Goal: Feedback & Contribution: Submit feedback/report problem

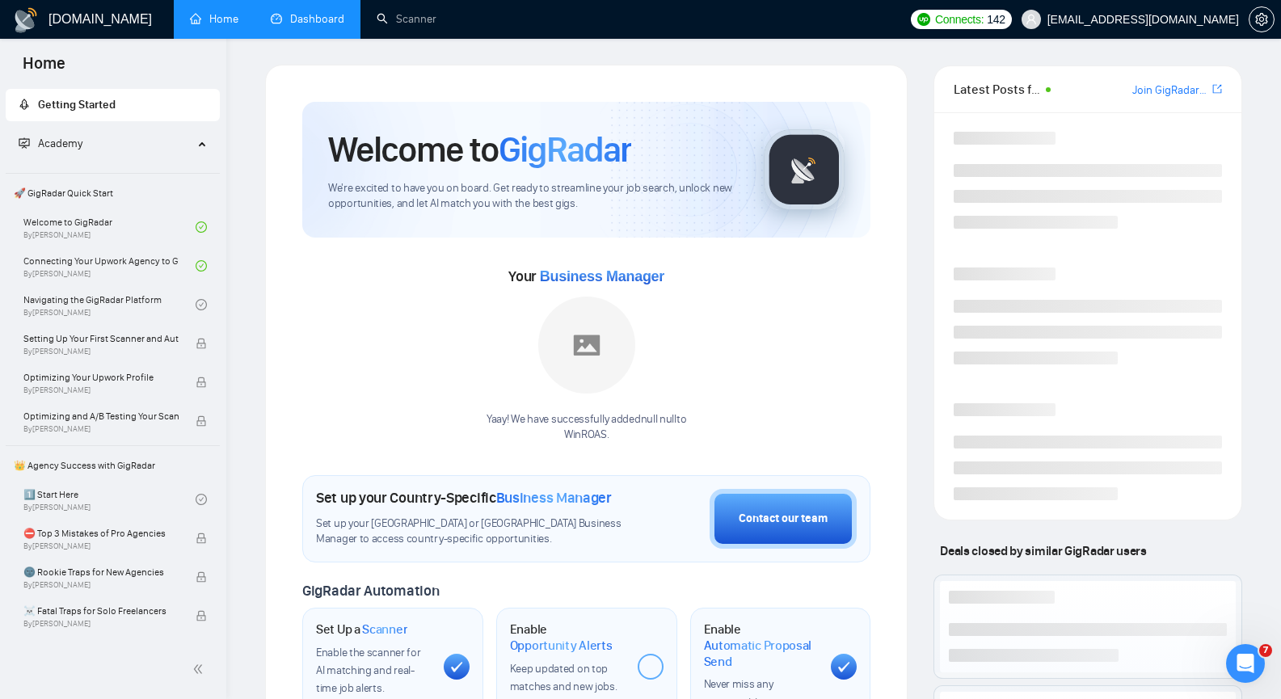
click at [324, 26] on link "Dashboard" at bounding box center [308, 19] width 74 height 14
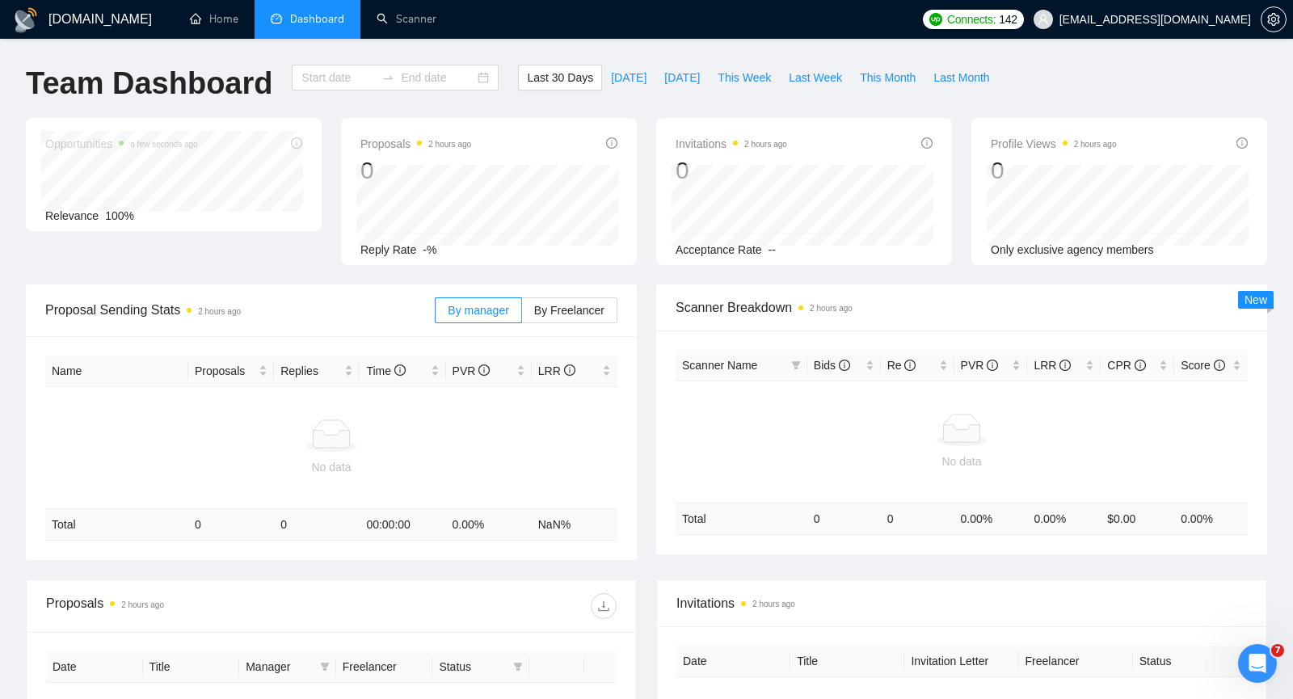
type input "[DATE]"
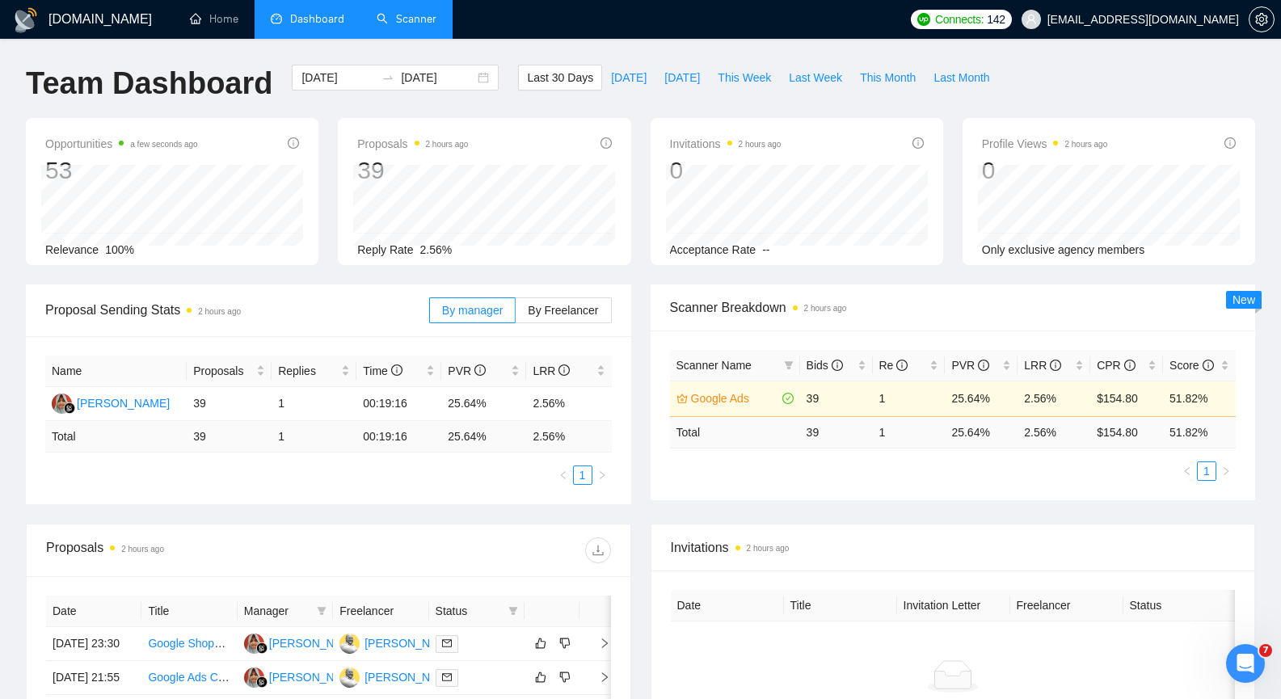
click at [423, 20] on link "Scanner" at bounding box center [407, 19] width 60 height 14
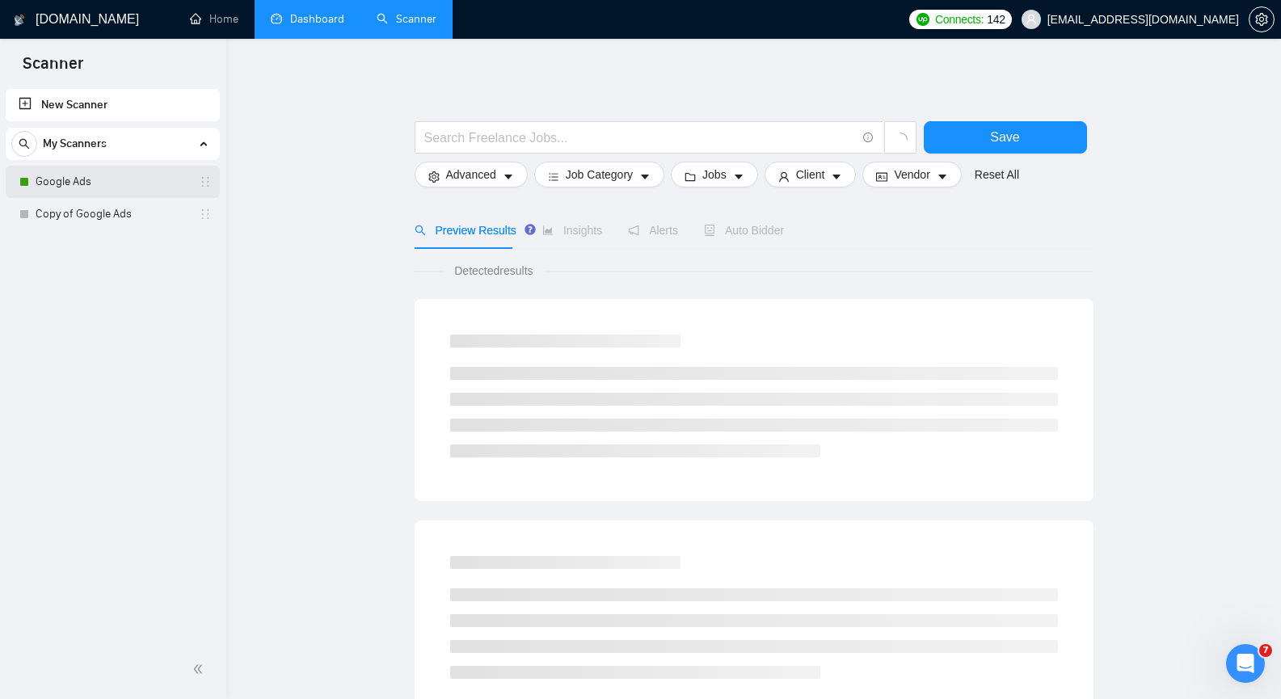
click at [154, 174] on link "Google Ads" at bounding box center [113, 182] width 154 height 32
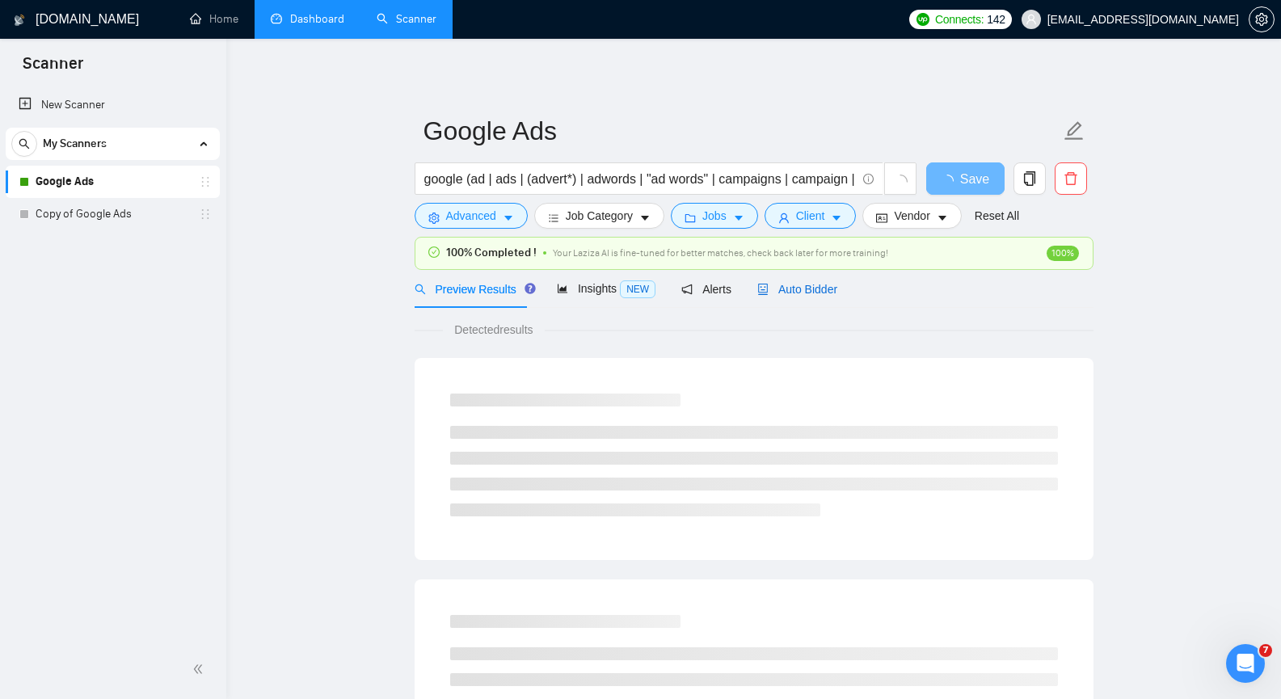
click at [781, 292] on span "Auto Bidder" at bounding box center [797, 289] width 80 height 13
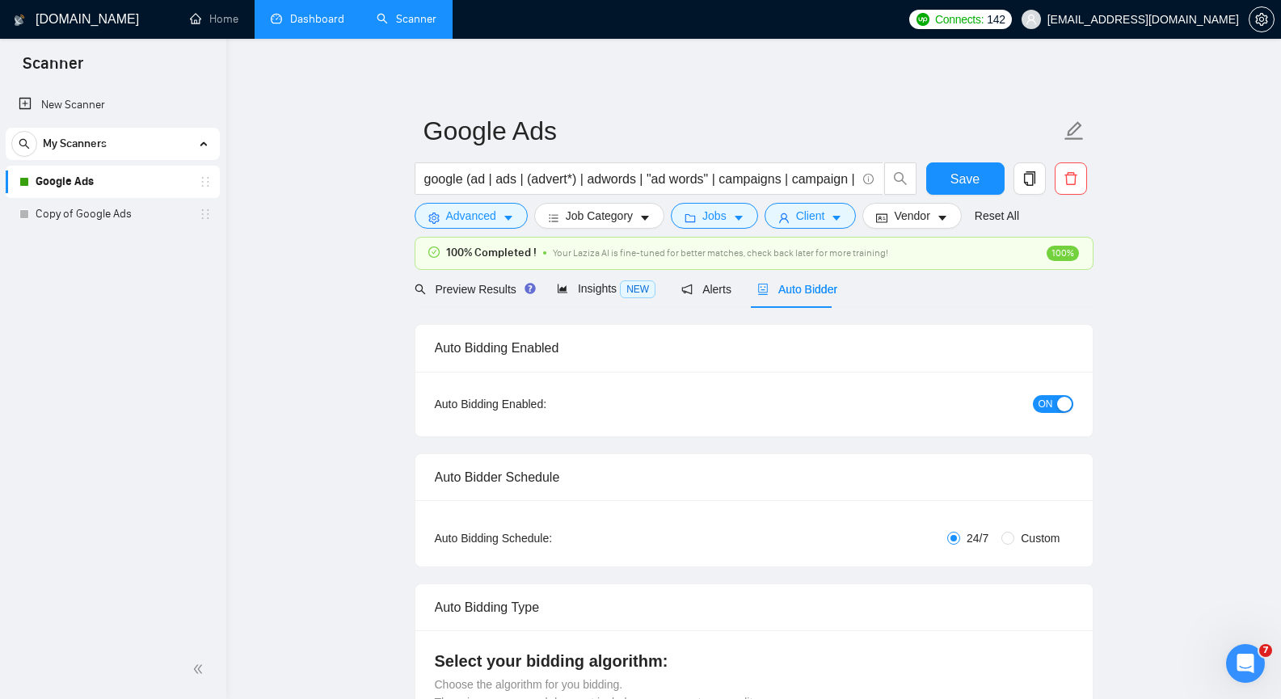
click at [813, 296] on span "Auto Bidder" at bounding box center [797, 289] width 80 height 13
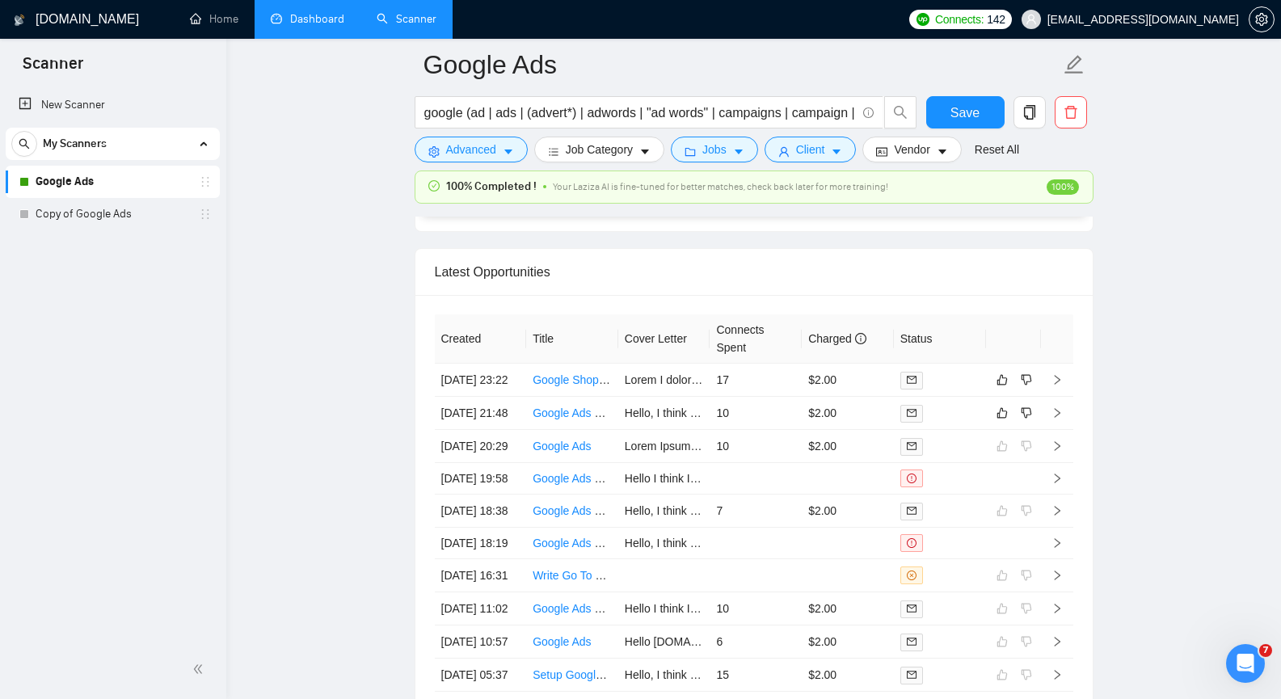
scroll to position [3961, 0]
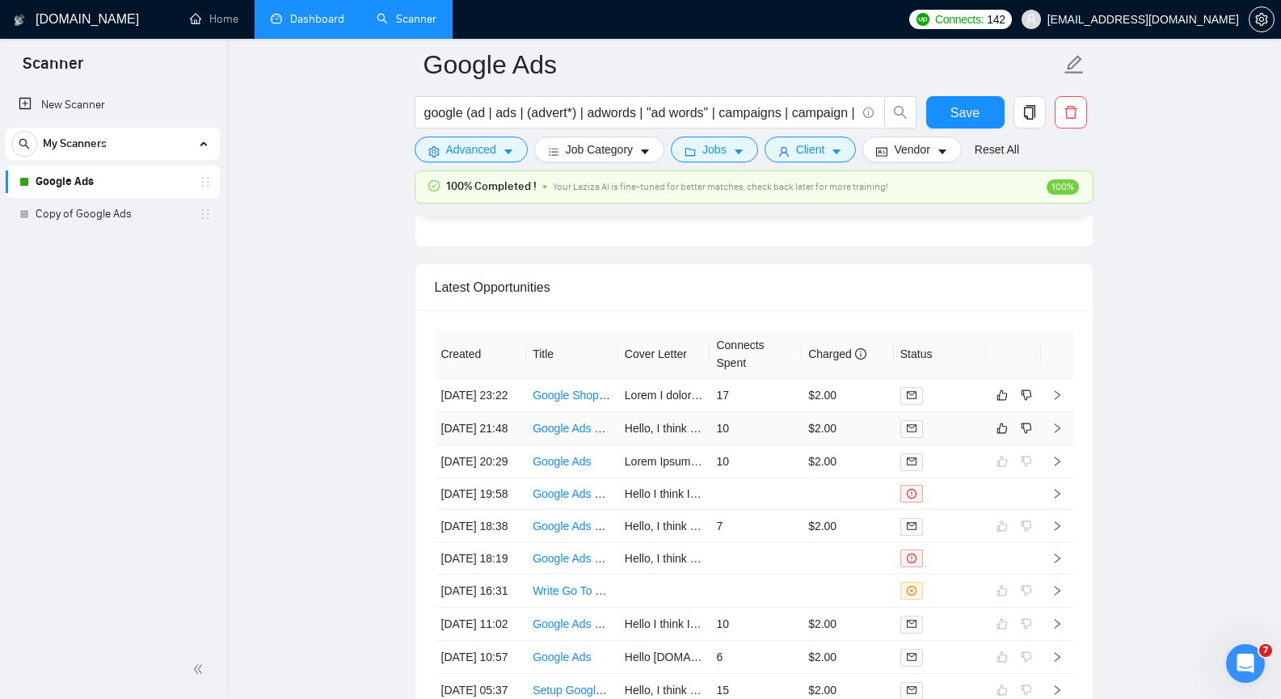
click at [1058, 433] on icon "right" at bounding box center [1057, 429] width 6 height 10
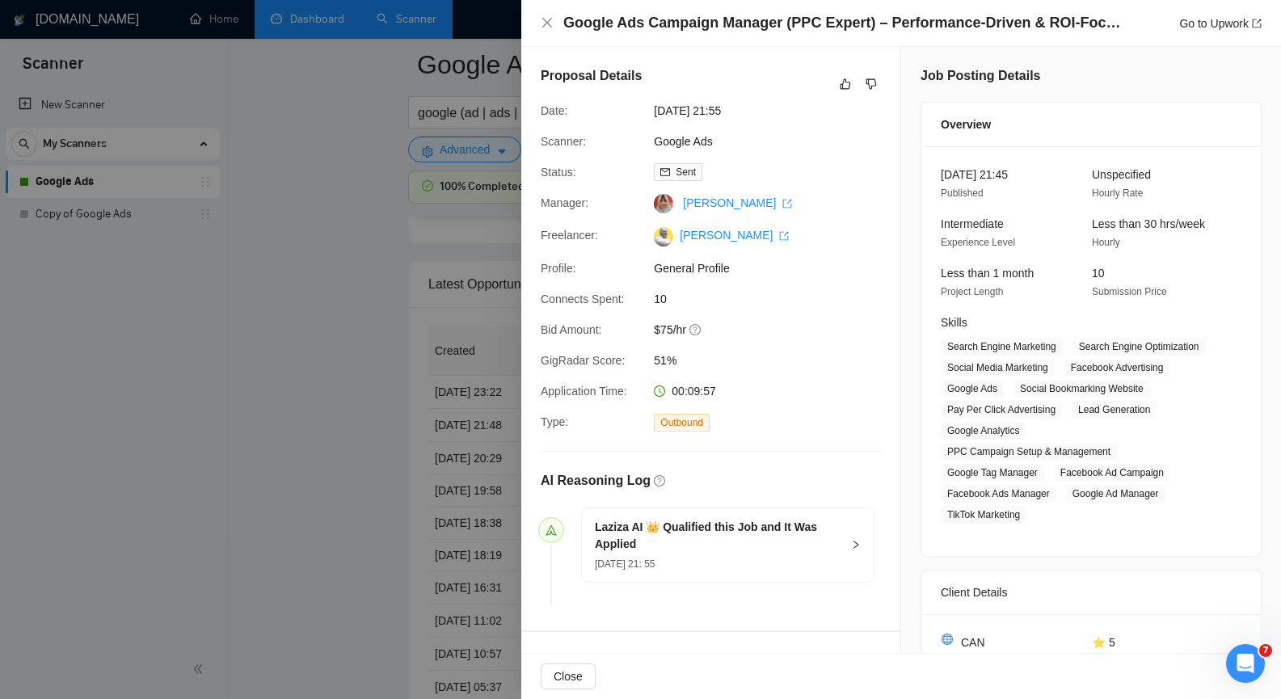
scroll to position [3961, 0]
click at [551, 23] on icon "close" at bounding box center [547, 22] width 13 height 13
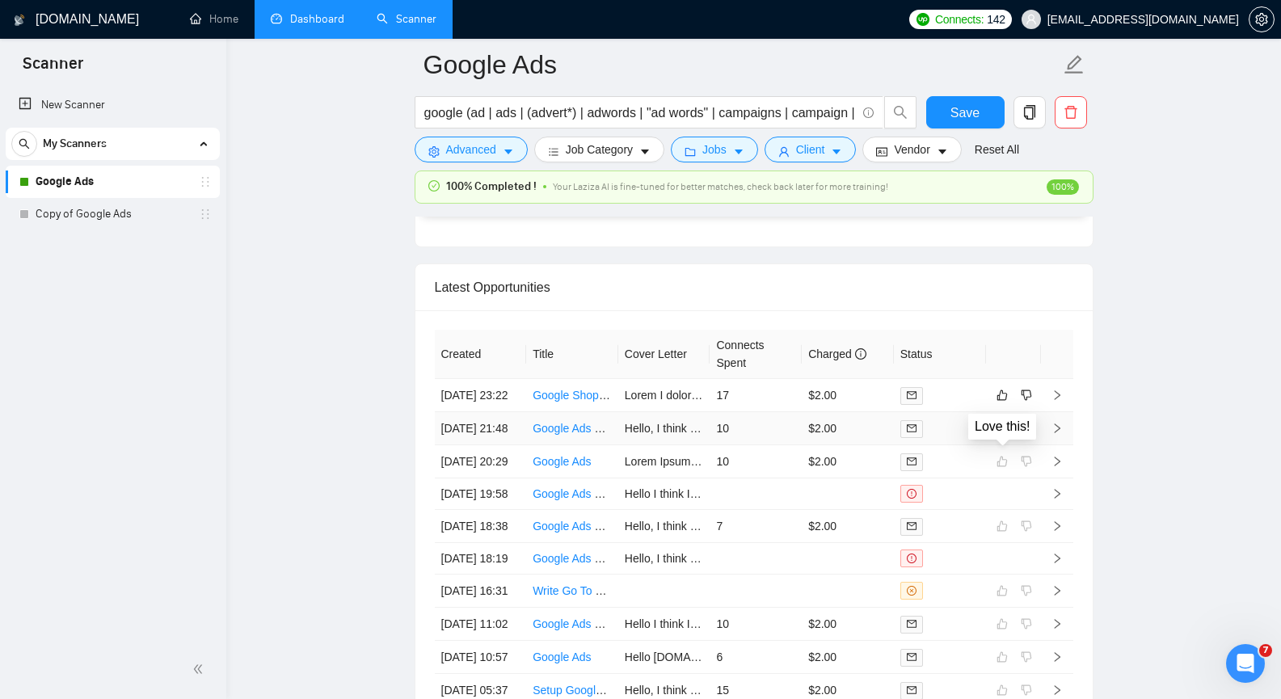
click at [997, 434] on icon "like" at bounding box center [1002, 429] width 11 height 11
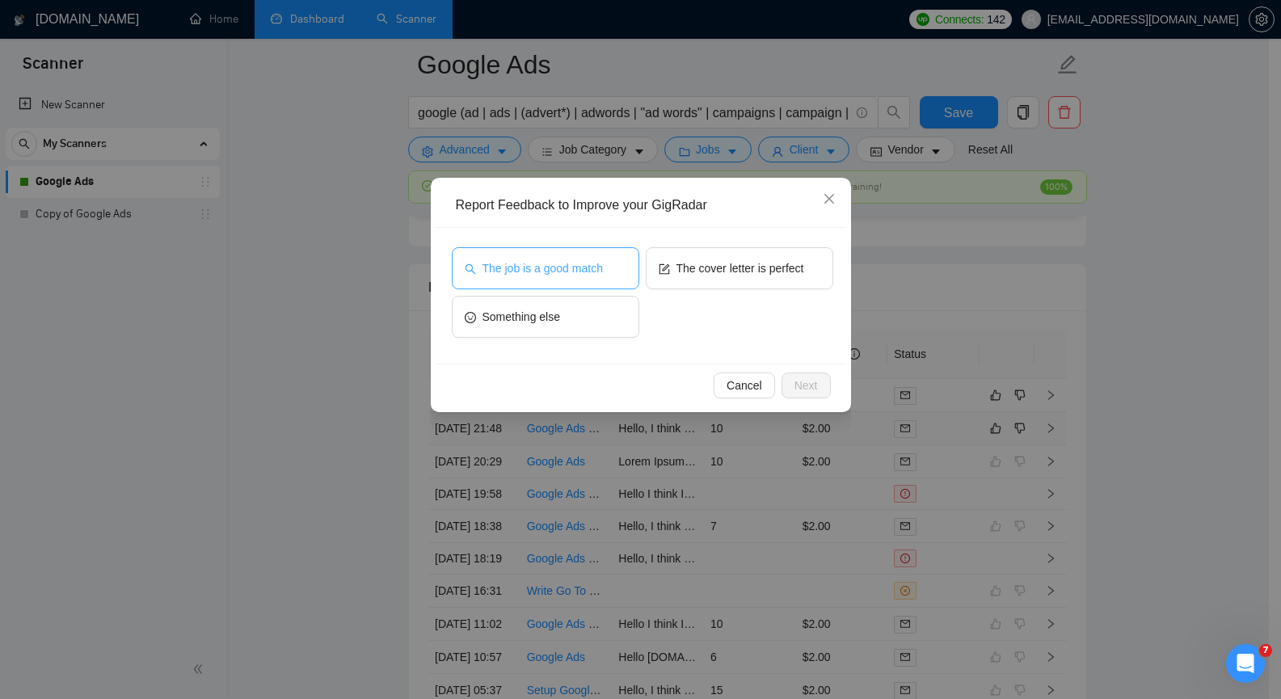
click at [590, 264] on span "The job is a good match" at bounding box center [543, 268] width 120 height 18
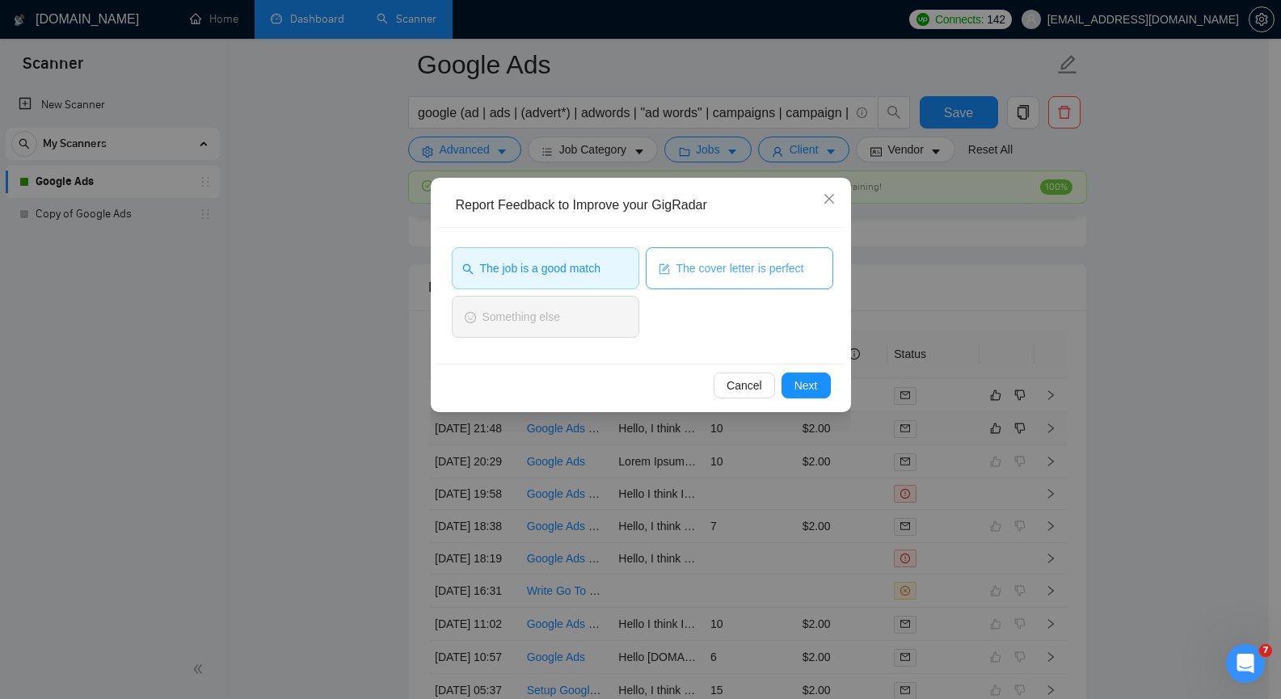
click at [673, 265] on button "The cover letter is perfect" at bounding box center [740, 268] width 188 height 42
click at [792, 380] on button "Next" at bounding box center [806, 386] width 49 height 26
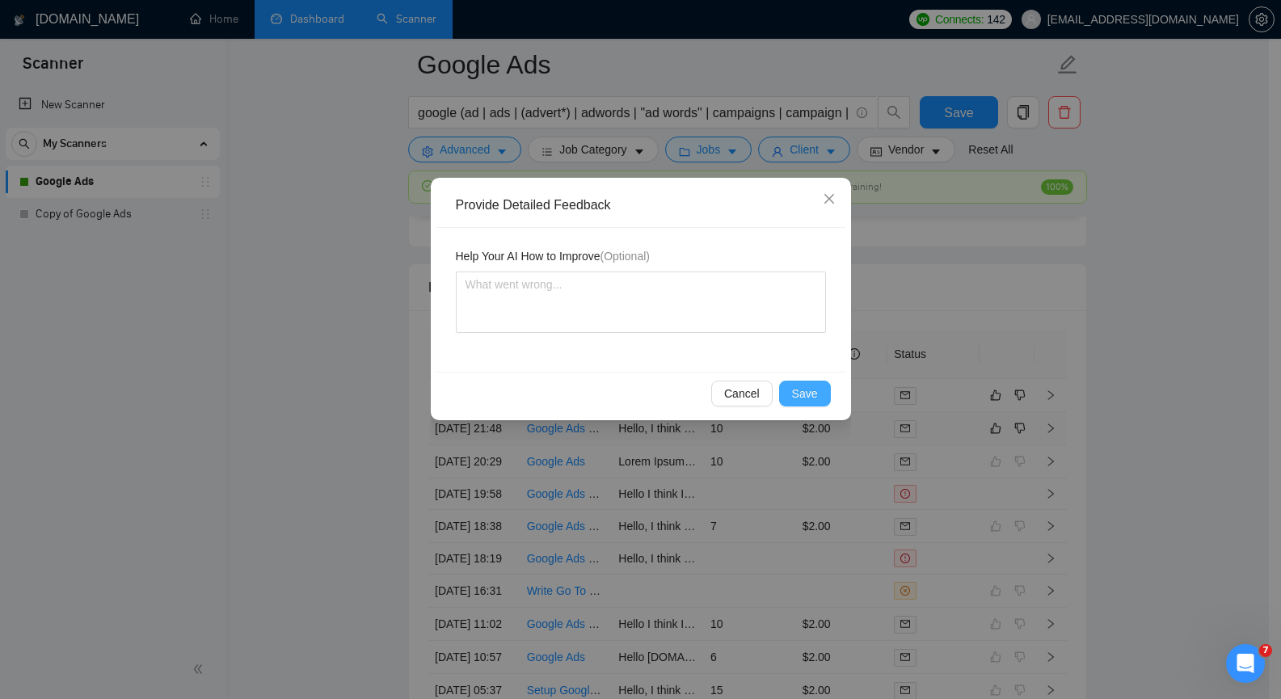
click at [813, 389] on span "Save" at bounding box center [805, 394] width 26 height 18
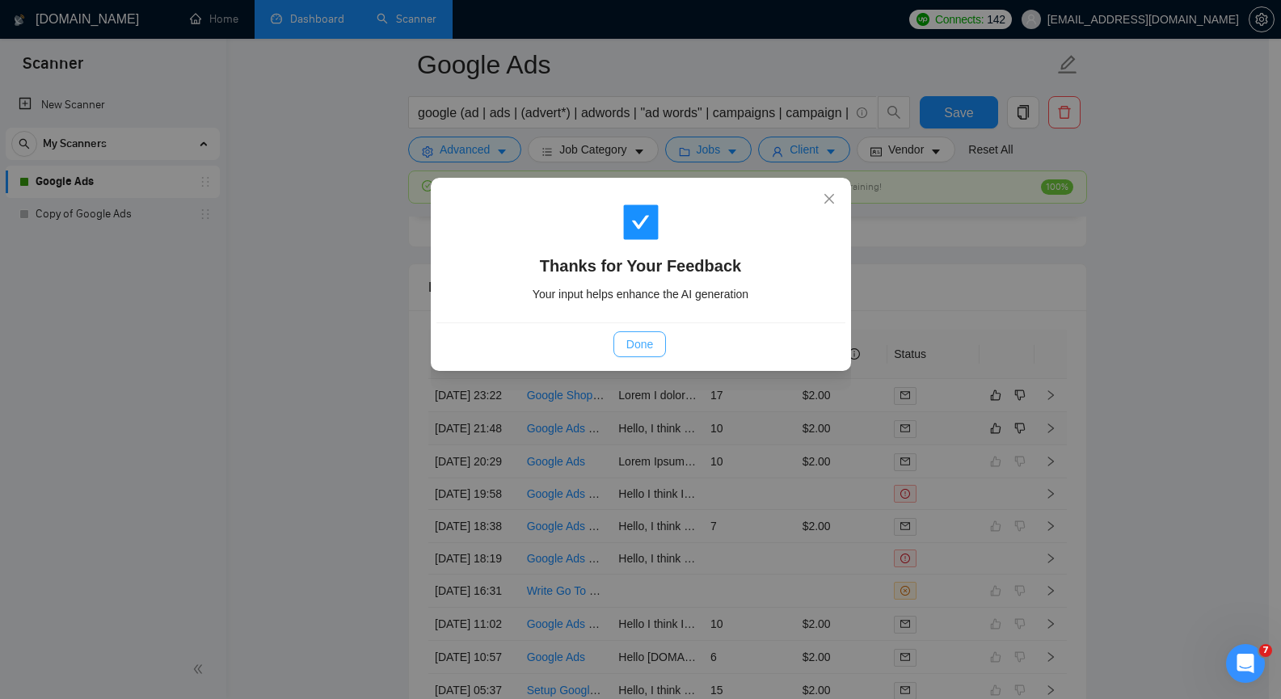
click at [652, 344] on span "Done" at bounding box center [640, 344] width 27 height 18
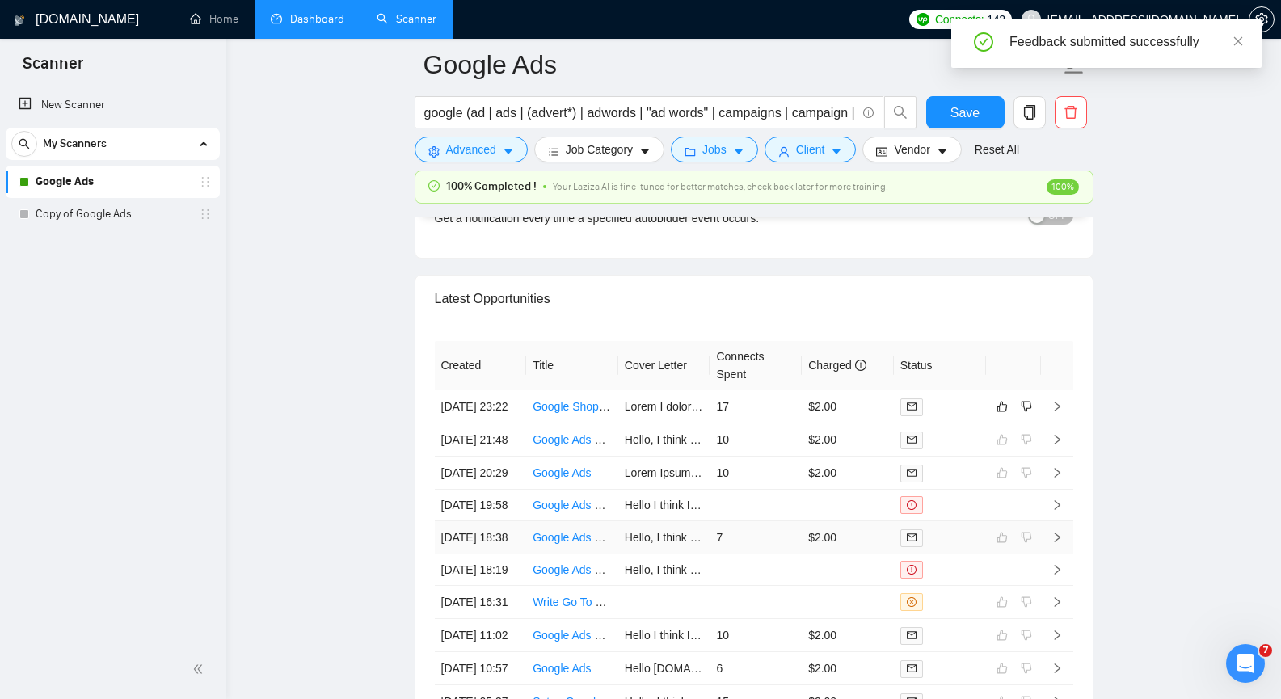
scroll to position [3880, 0]
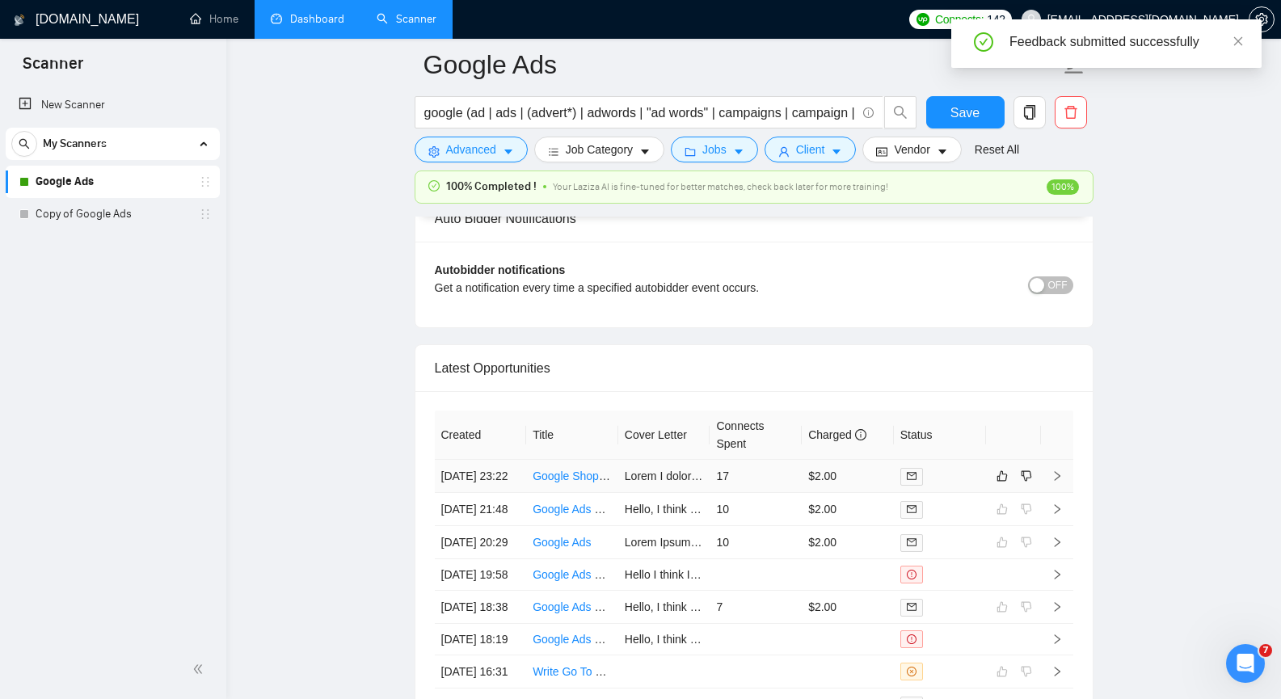
click at [1058, 479] on td at bounding box center [1057, 476] width 32 height 33
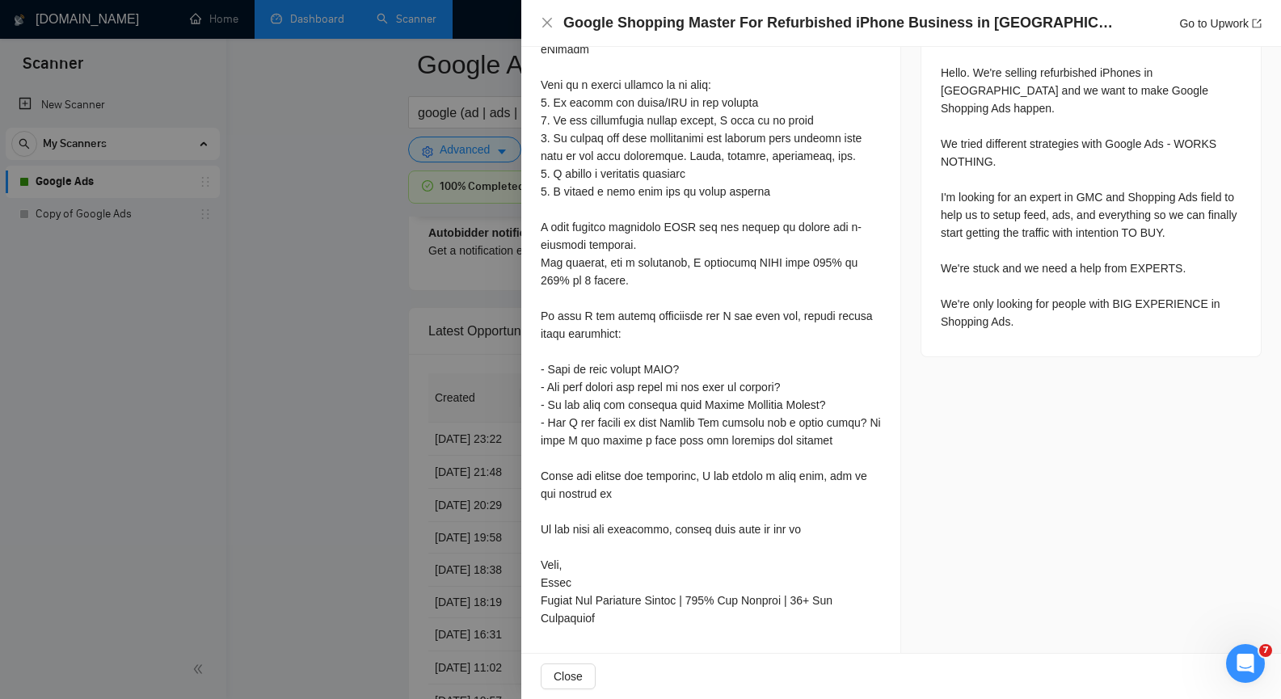
scroll to position [3880, 0]
click at [553, 24] on icon "close" at bounding box center [547, 22] width 13 height 13
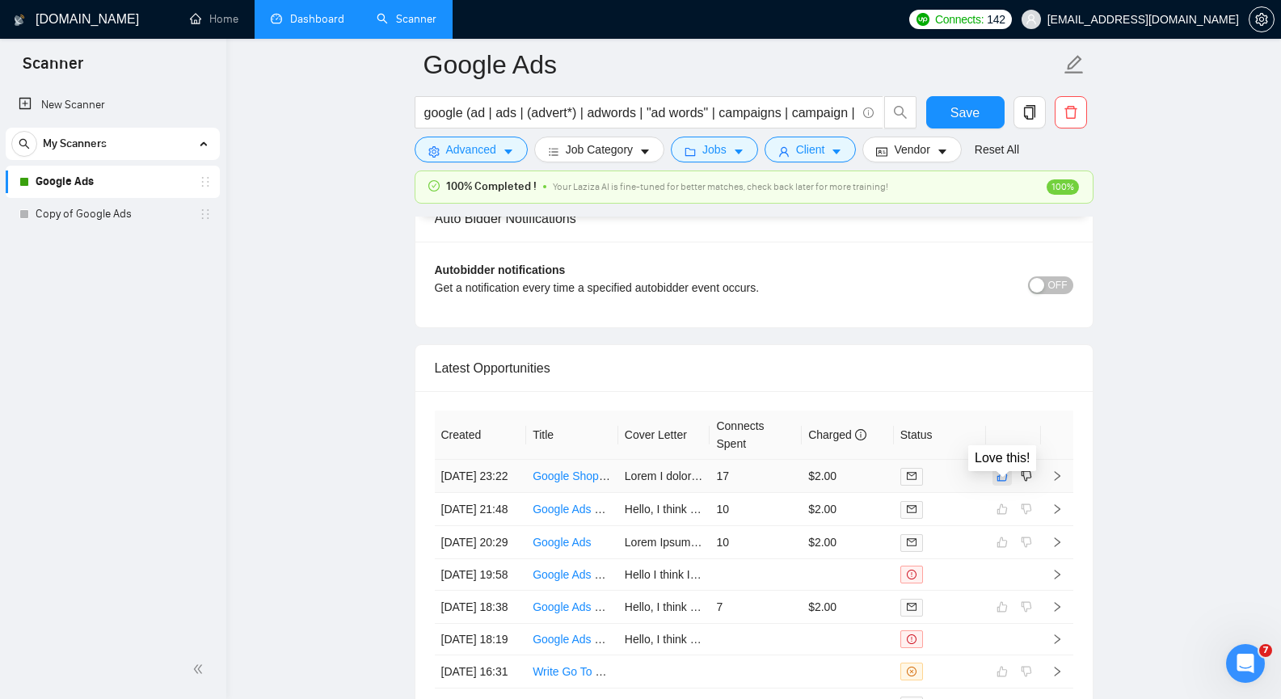
click at [999, 482] on icon "like" at bounding box center [1002, 476] width 11 height 13
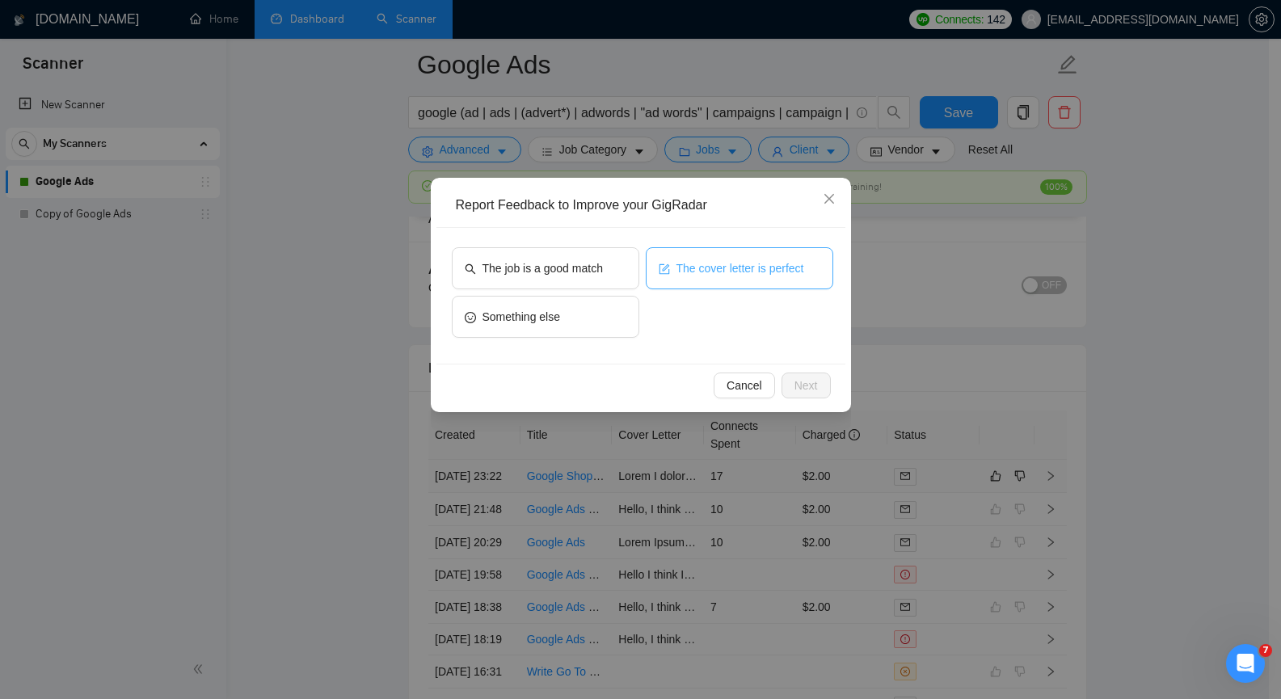
click at [682, 272] on span "The cover letter is perfect" at bounding box center [741, 268] width 128 height 18
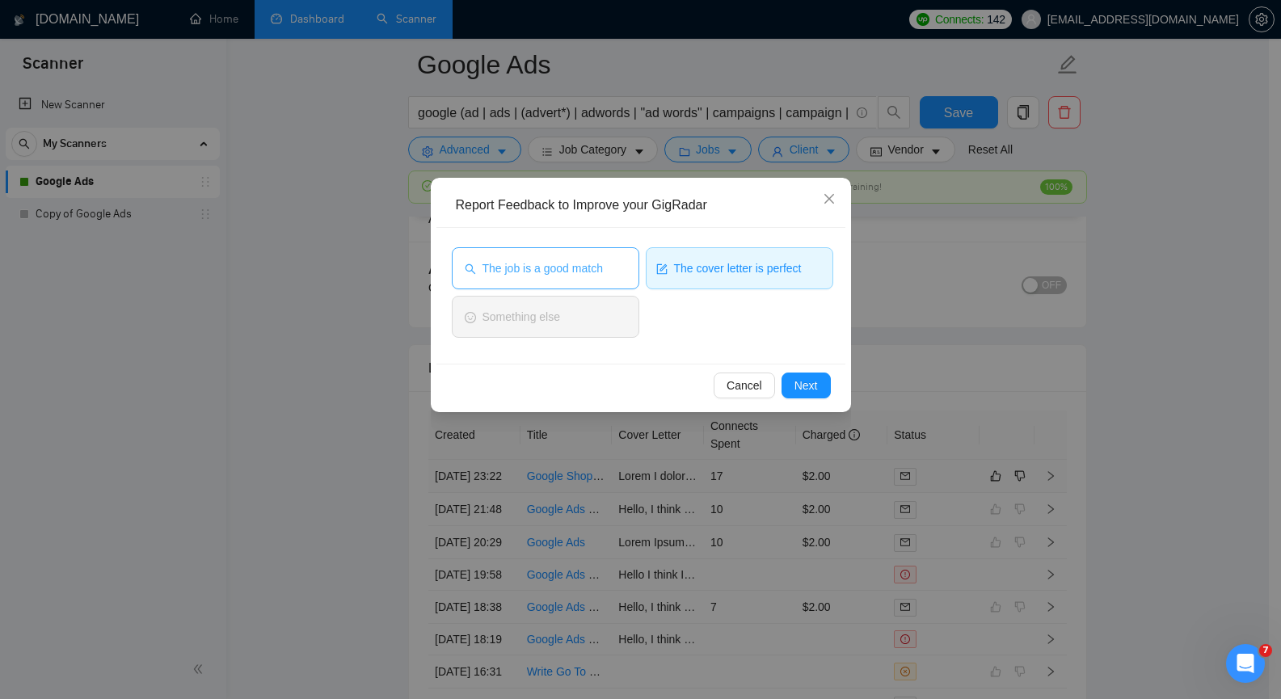
click at [610, 268] on button "The job is a good match" at bounding box center [546, 268] width 188 height 42
click at [809, 393] on span "Next" at bounding box center [806, 386] width 23 height 18
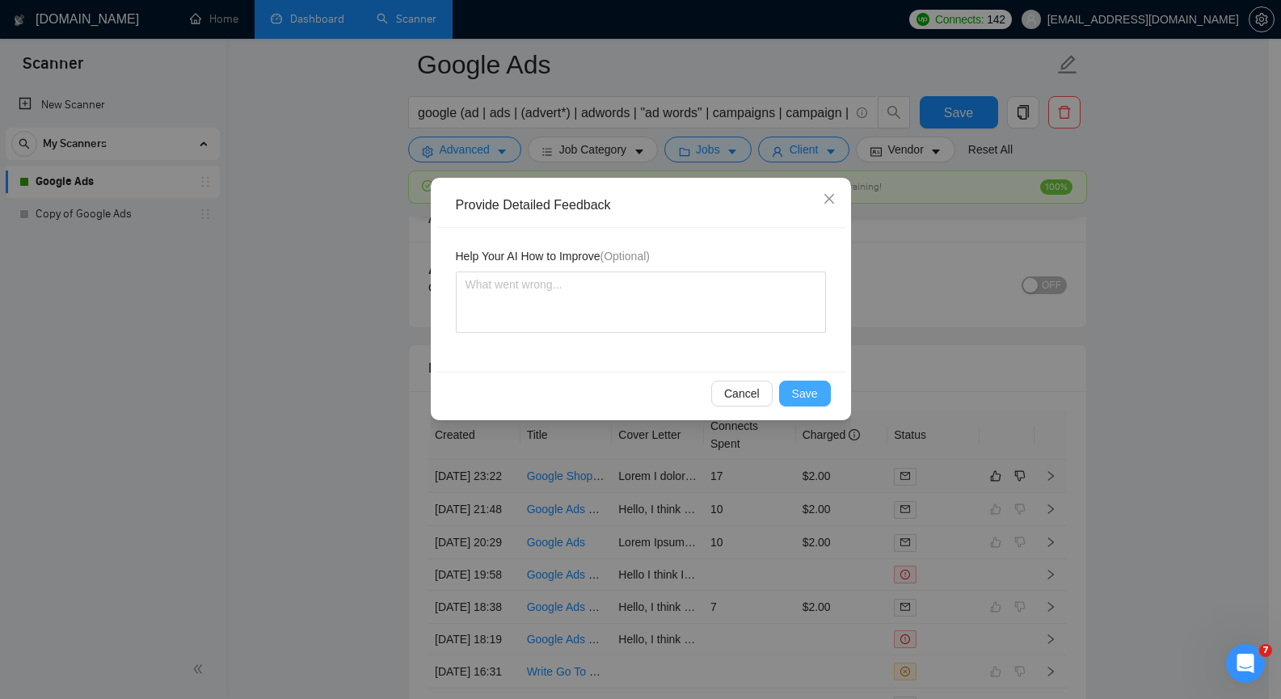
click at [809, 393] on span "Save" at bounding box center [805, 394] width 26 height 18
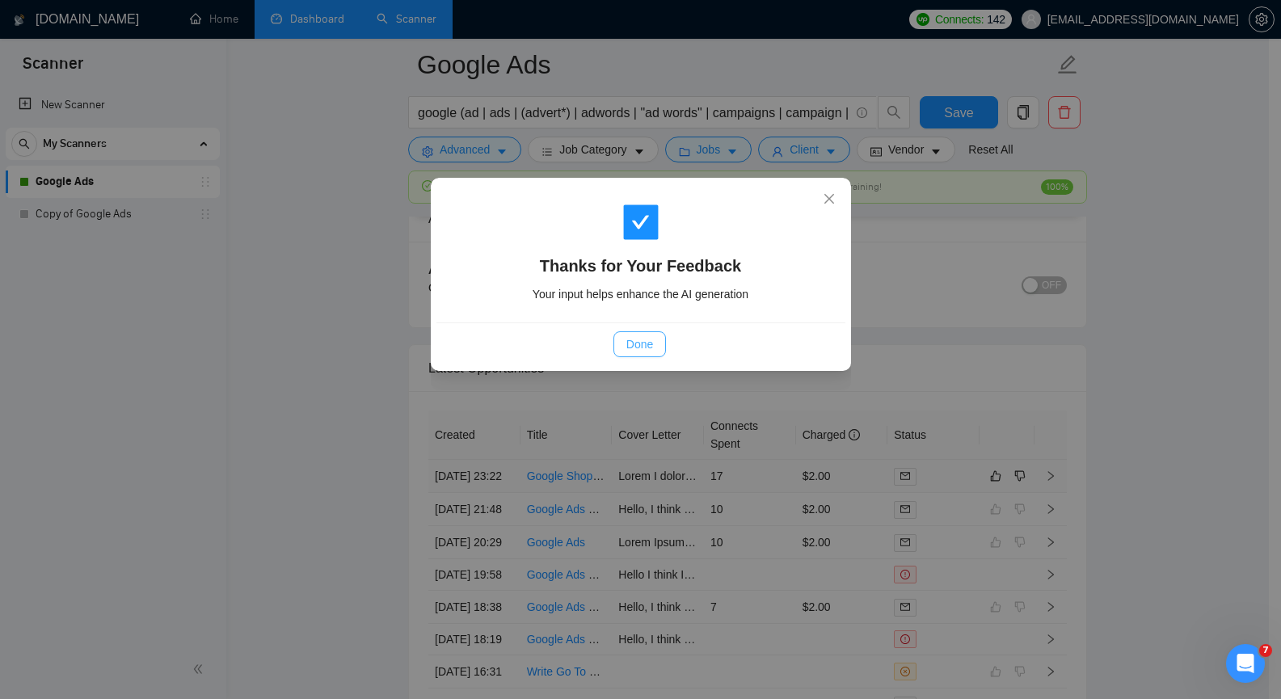
click at [646, 352] on span "Done" at bounding box center [640, 344] width 27 height 18
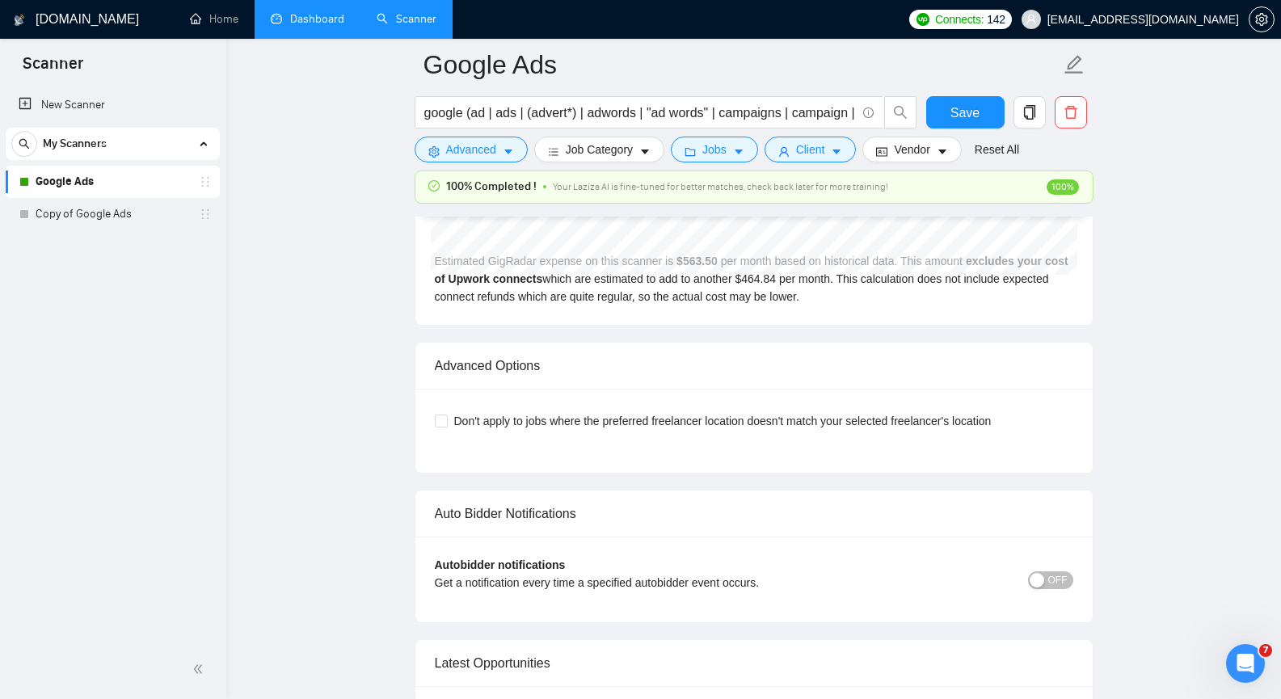
scroll to position [3585, 0]
click at [317, 26] on link "Dashboard" at bounding box center [308, 19] width 74 height 14
